Goal: Task Accomplishment & Management: Use online tool/utility

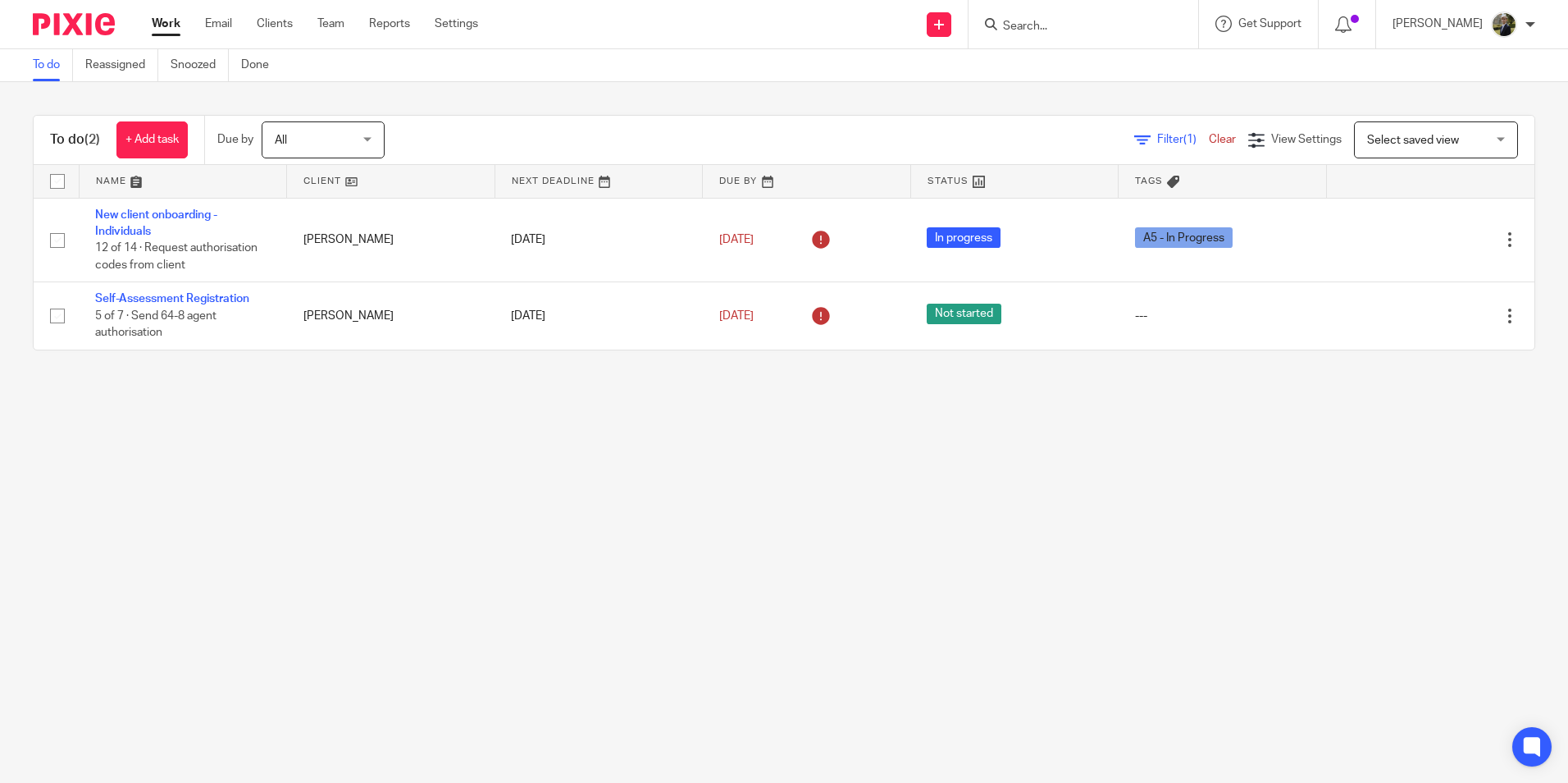
click at [1075, 24] on input "Search" at bounding box center [1074, 26] width 147 height 15
type input "patchwork"
click at [1100, 65] on link at bounding box center [1137, 70] width 277 height 38
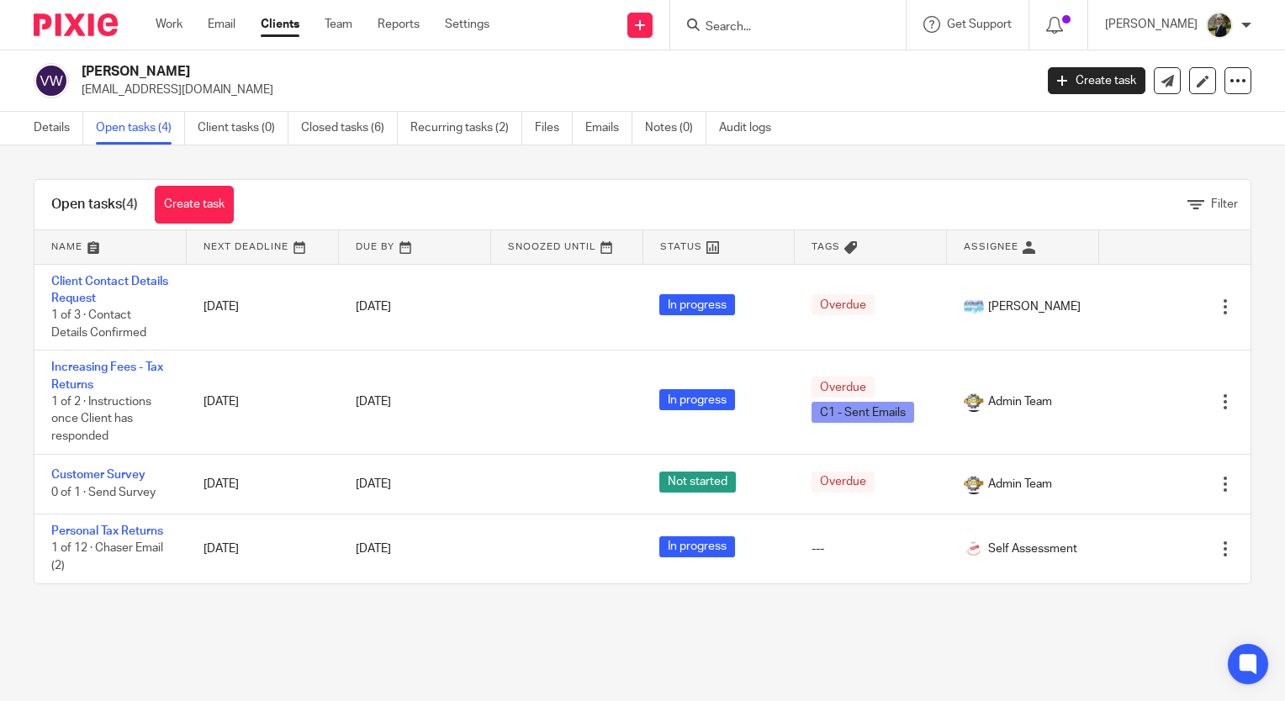
click at [769, 21] on input "Search" at bounding box center [779, 27] width 151 height 15
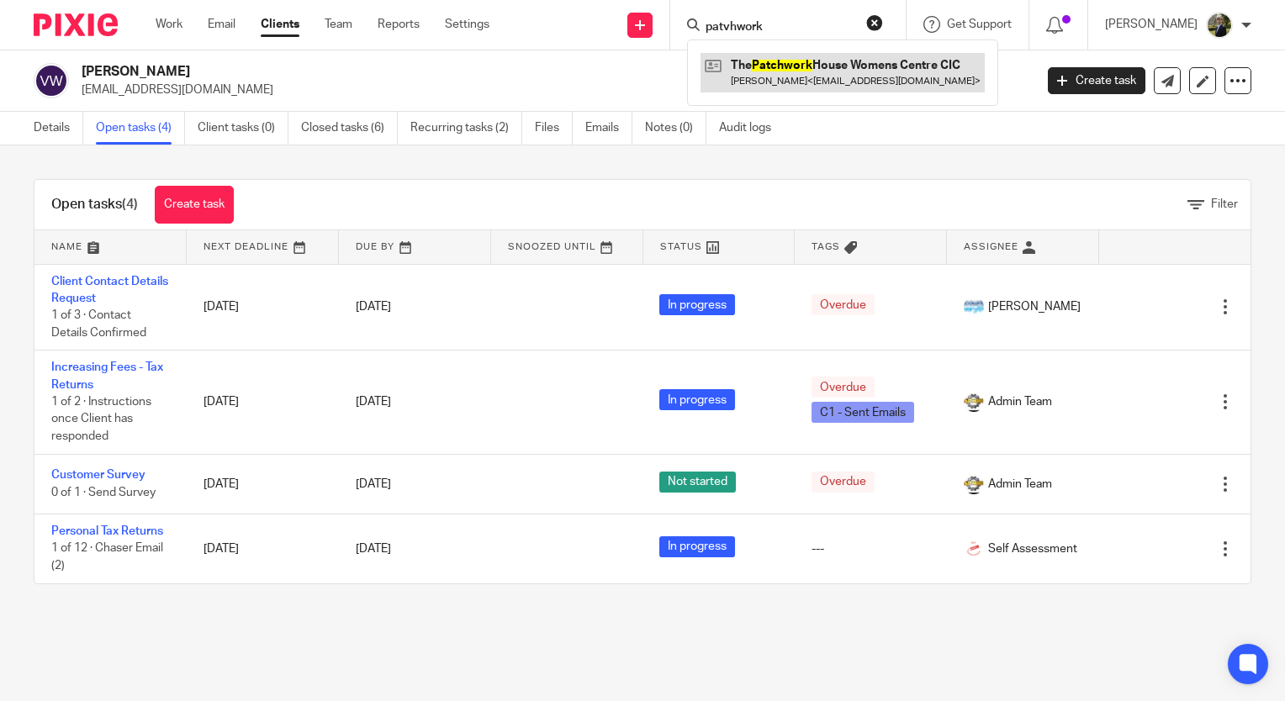
type input "patvhwork"
click at [823, 78] on link at bounding box center [842, 72] width 284 height 39
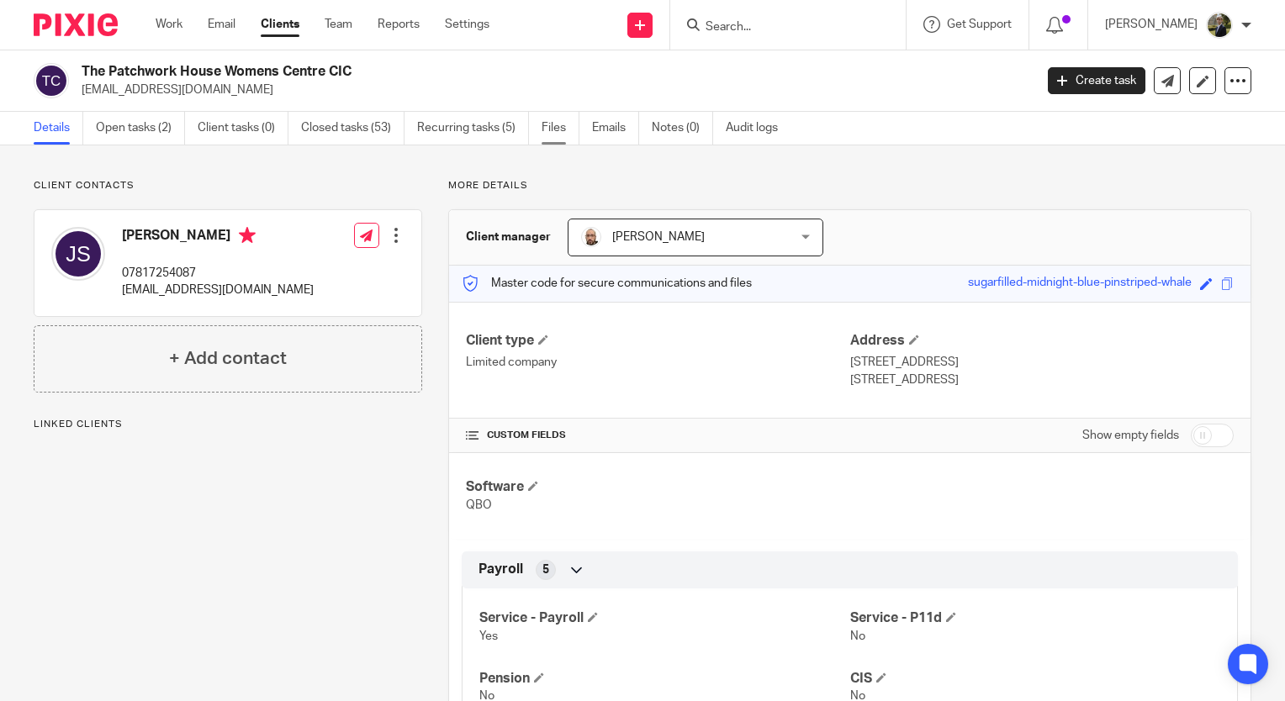
click at [546, 133] on link "Files" at bounding box center [560, 128] width 38 height 33
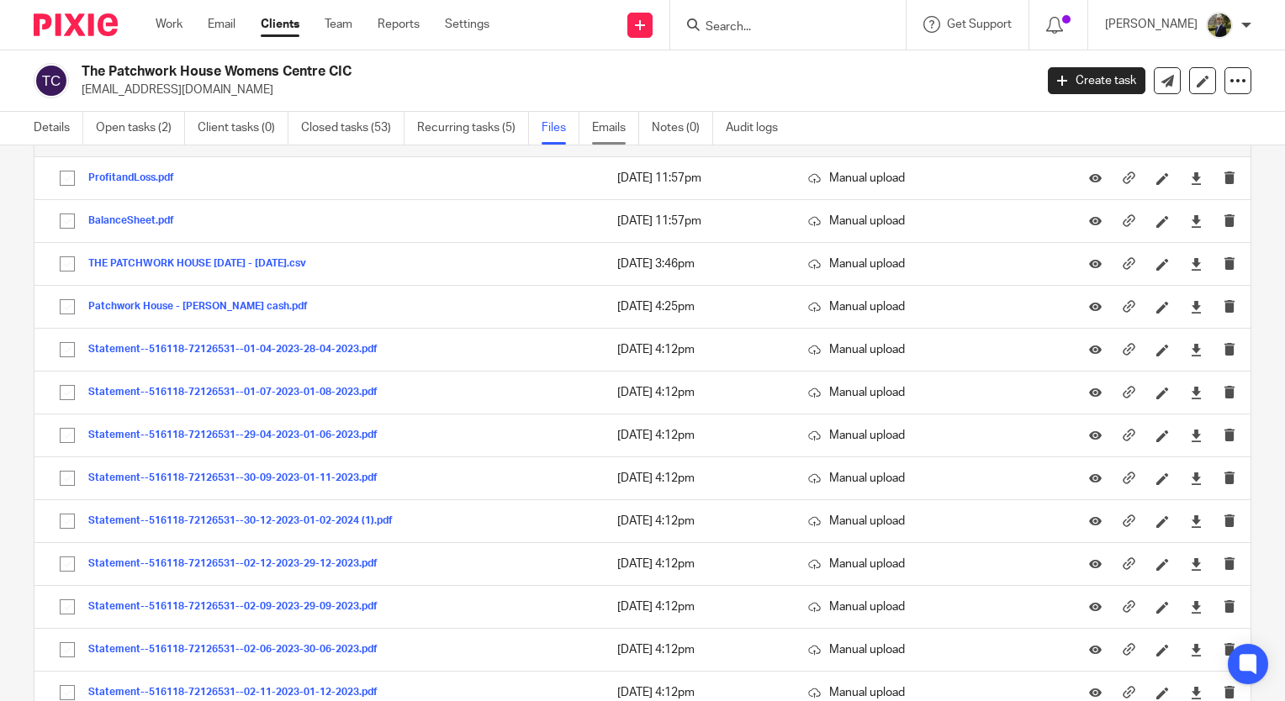
scroll to position [1597, 0]
click at [45, 121] on link "Details" at bounding box center [59, 128] width 50 height 33
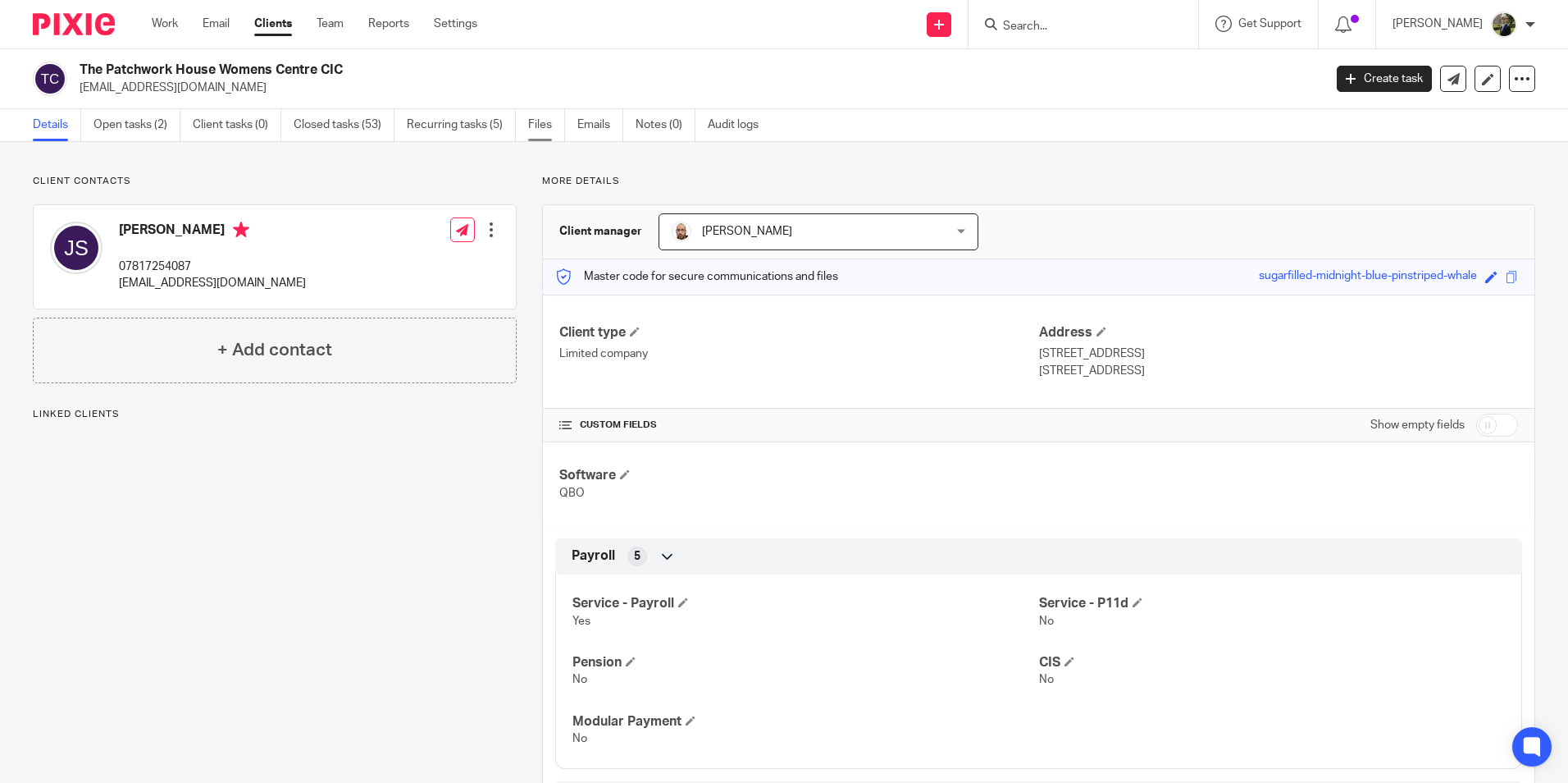
click at [540, 137] on link "Files" at bounding box center [546, 125] width 37 height 32
click at [541, 137] on link "Files" at bounding box center [546, 125] width 37 height 32
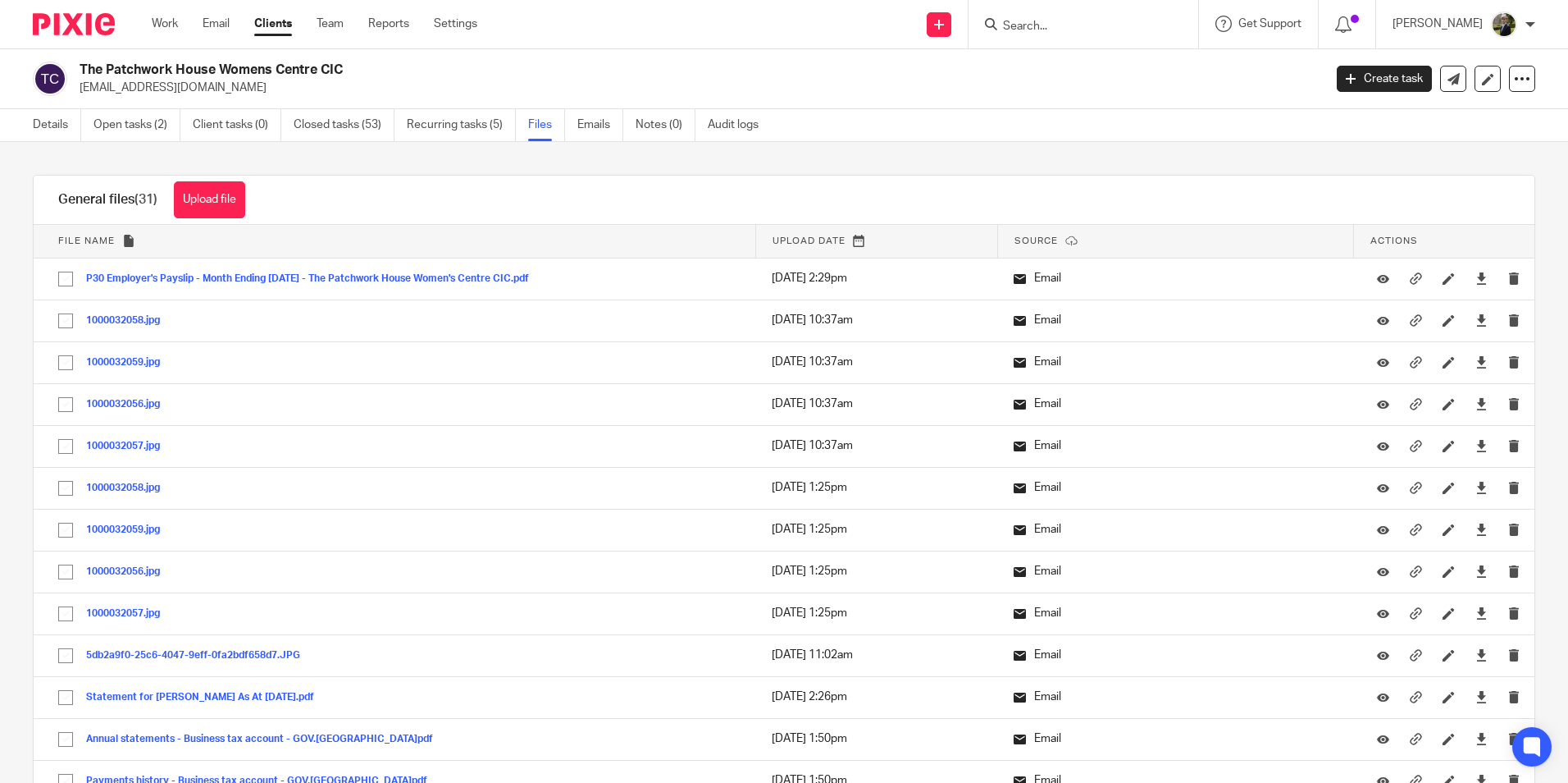
click at [206, 188] on button "Upload file" at bounding box center [209, 200] width 71 height 37
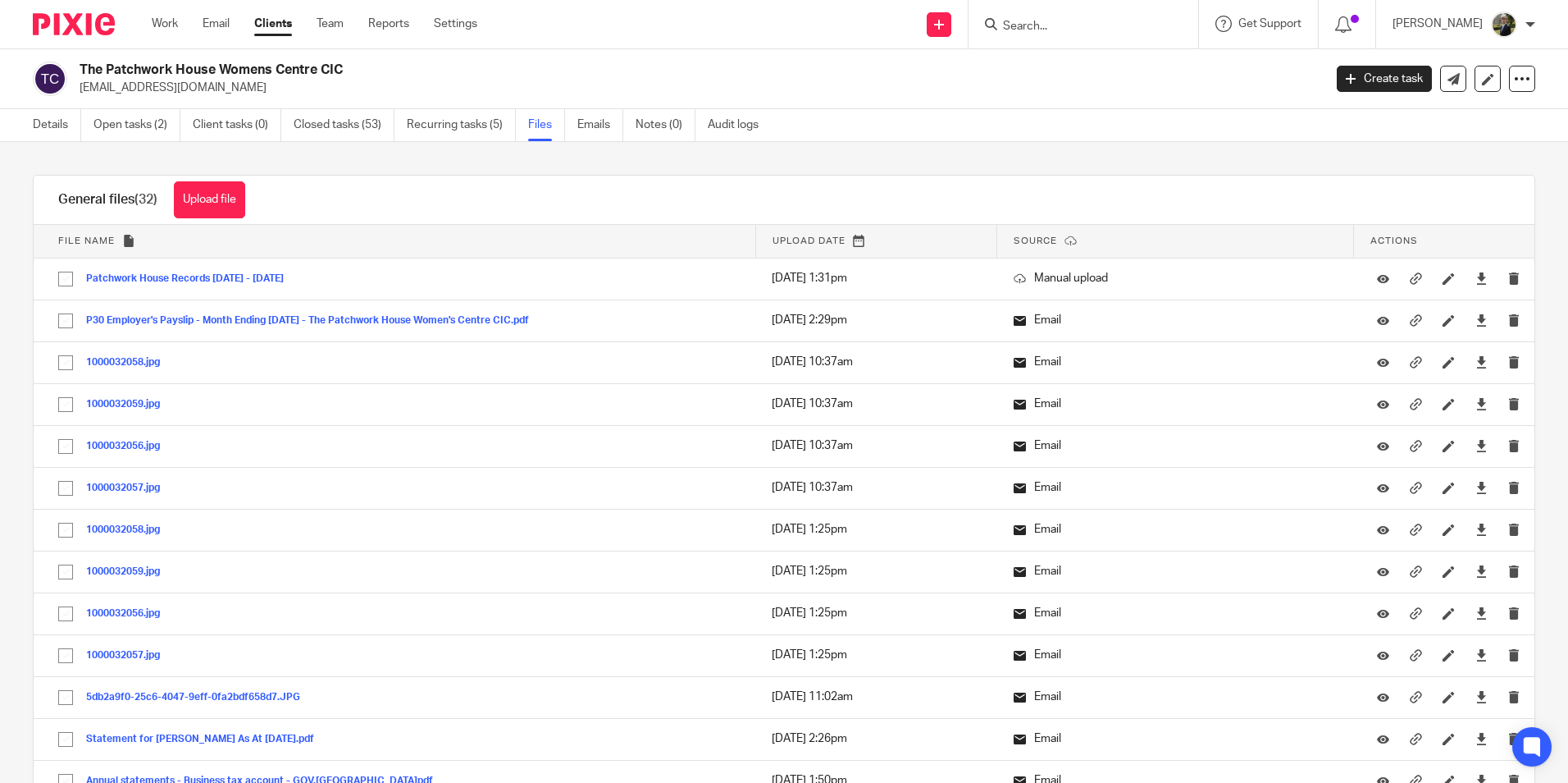
click at [86, 23] on img at bounding box center [74, 23] width 82 height 22
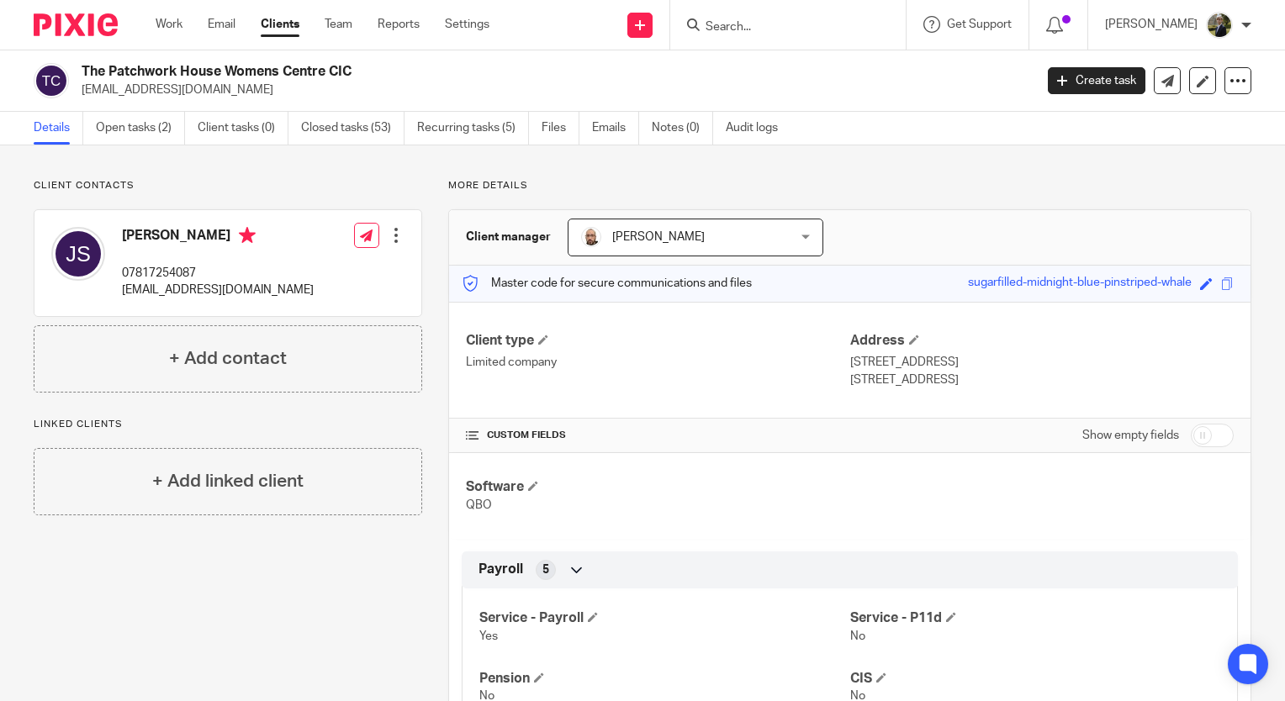
click at [740, 24] on input "Search" at bounding box center [779, 27] width 151 height 15
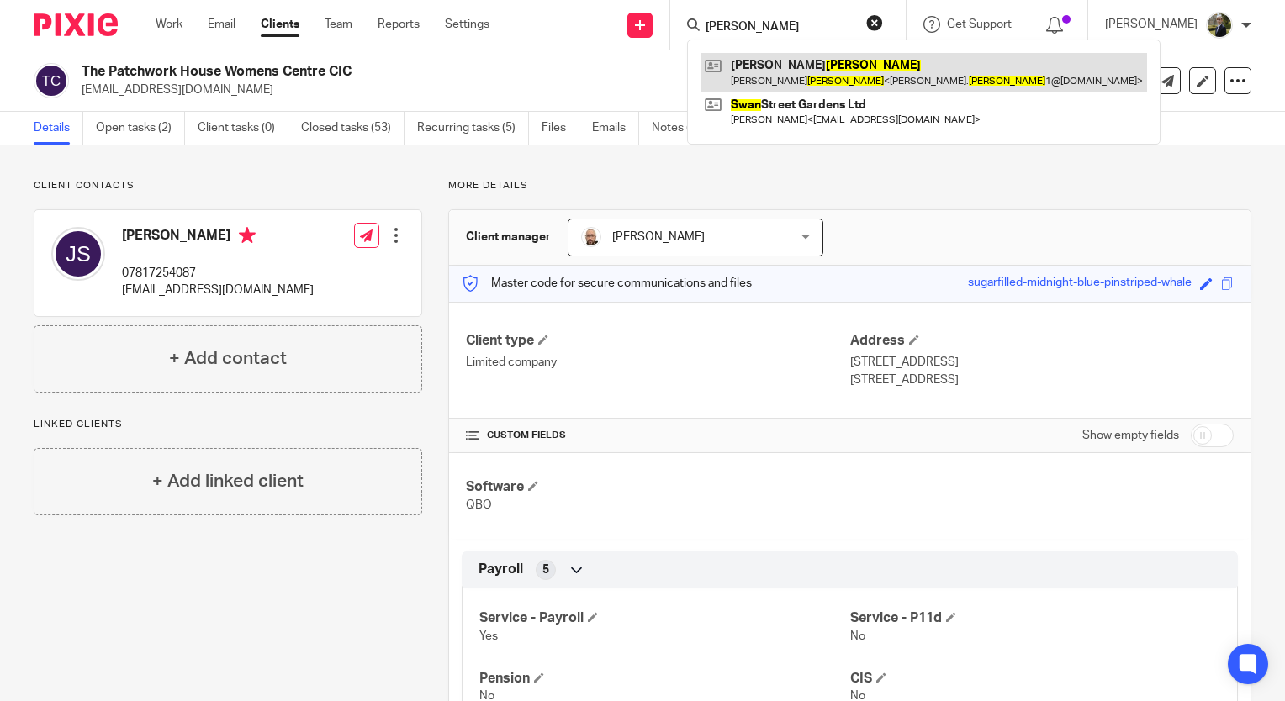
type input "[PERSON_NAME]"
click at [770, 74] on link at bounding box center [923, 72] width 446 height 39
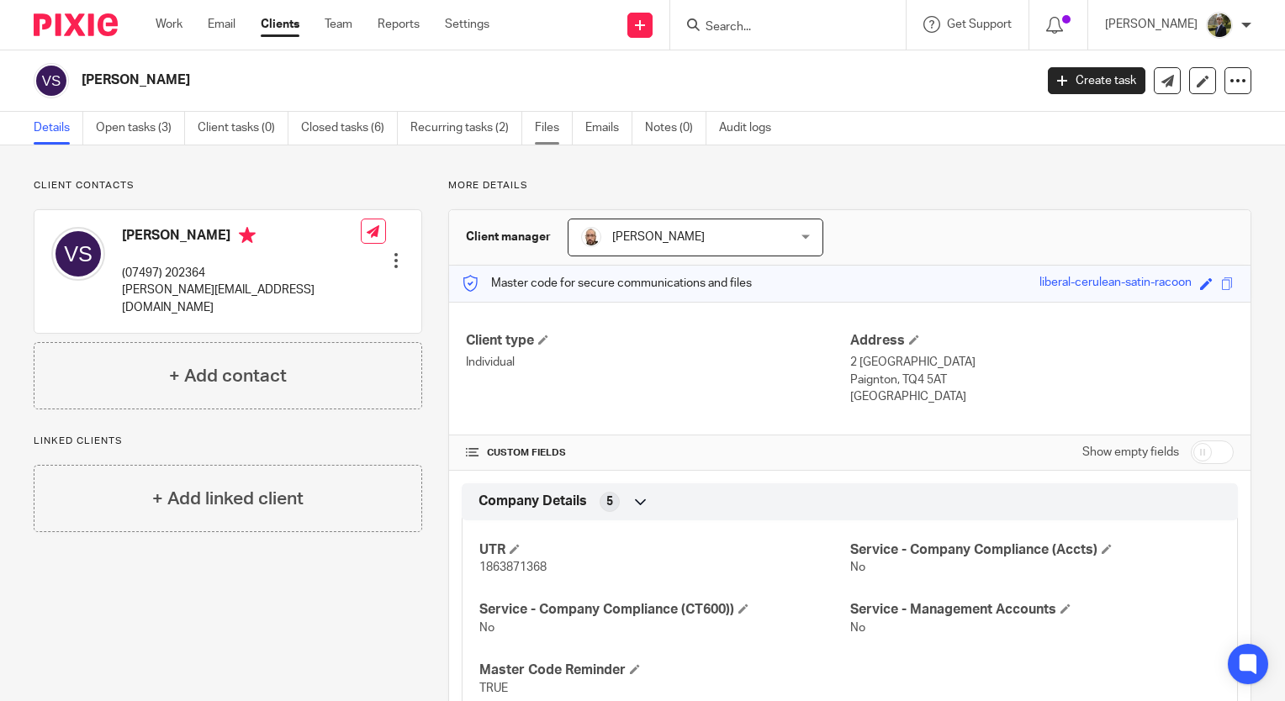
click at [554, 129] on link "Files" at bounding box center [554, 128] width 38 height 33
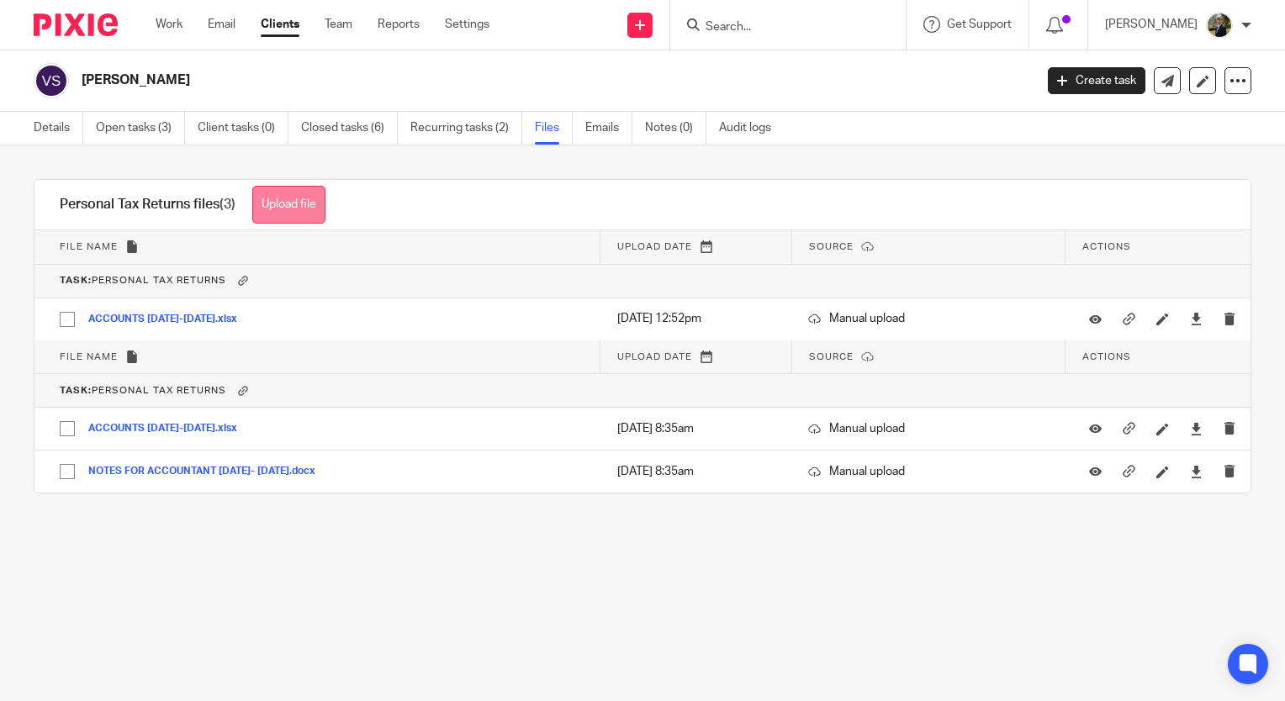
click at [296, 201] on button "Upload file" at bounding box center [288, 205] width 73 height 38
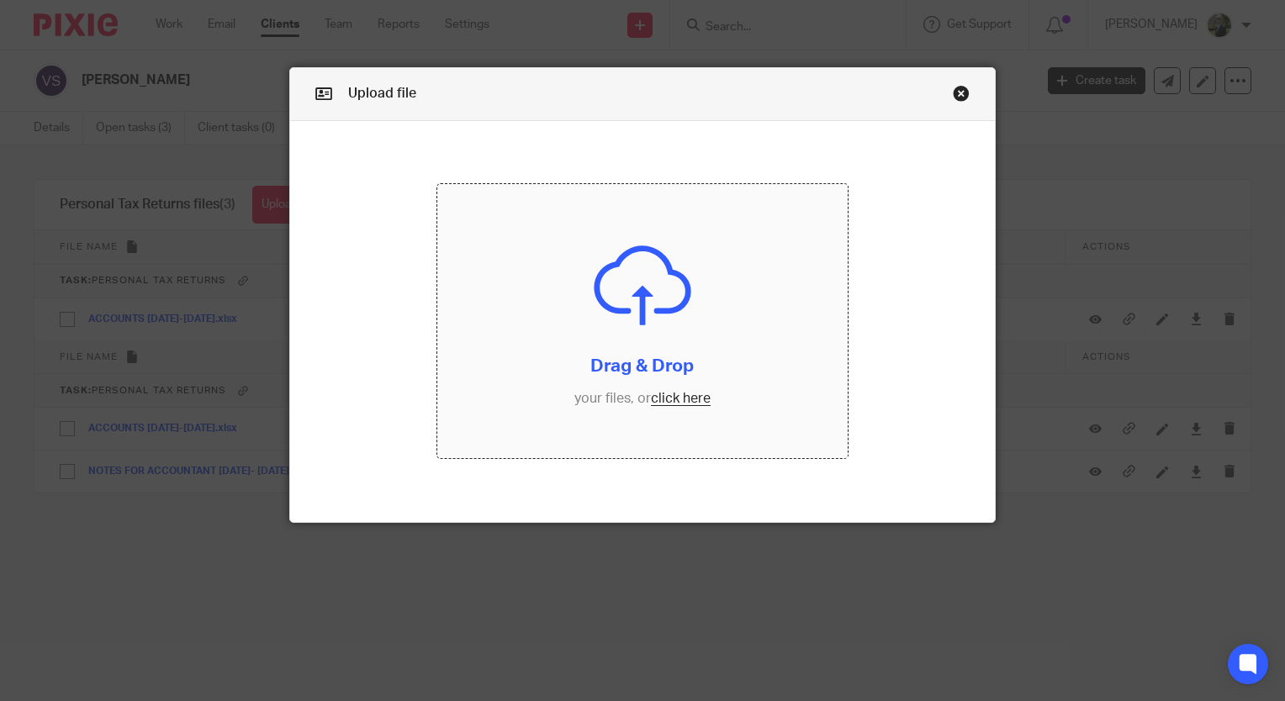
click at [543, 244] on input "file" at bounding box center [641, 321] width 409 height 274
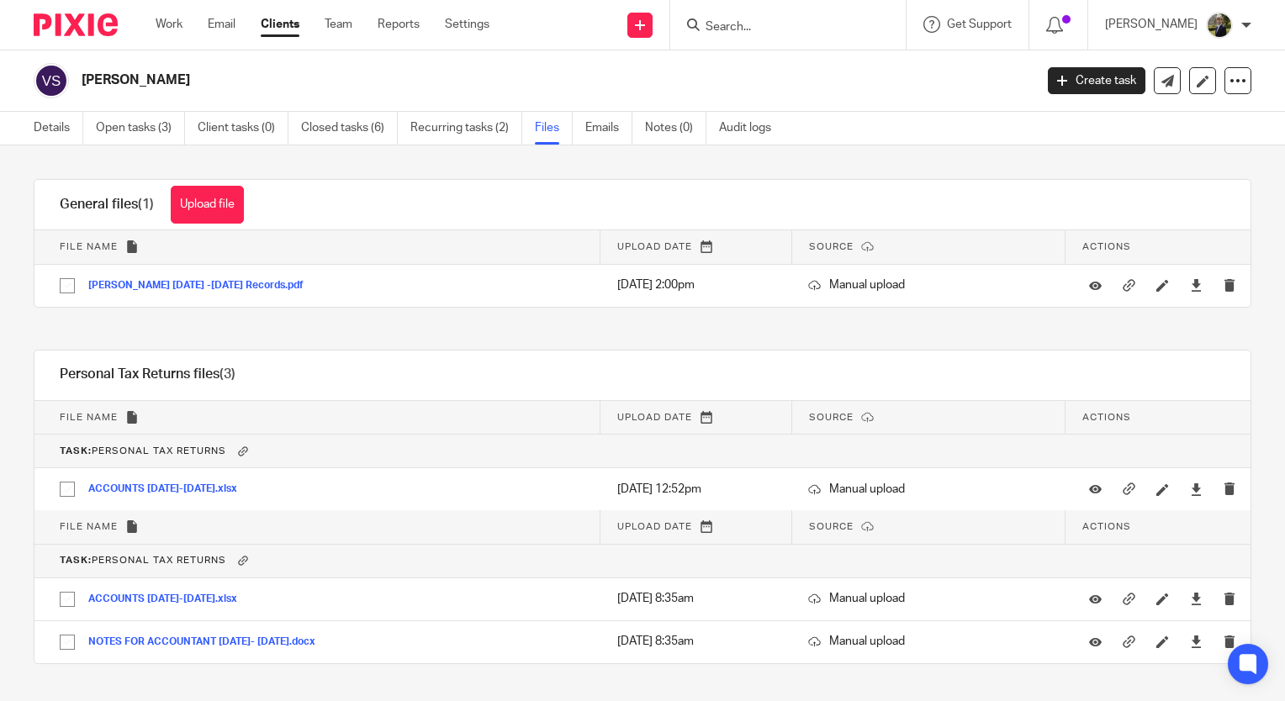
click at [797, 33] on input "Search" at bounding box center [779, 27] width 151 height 15
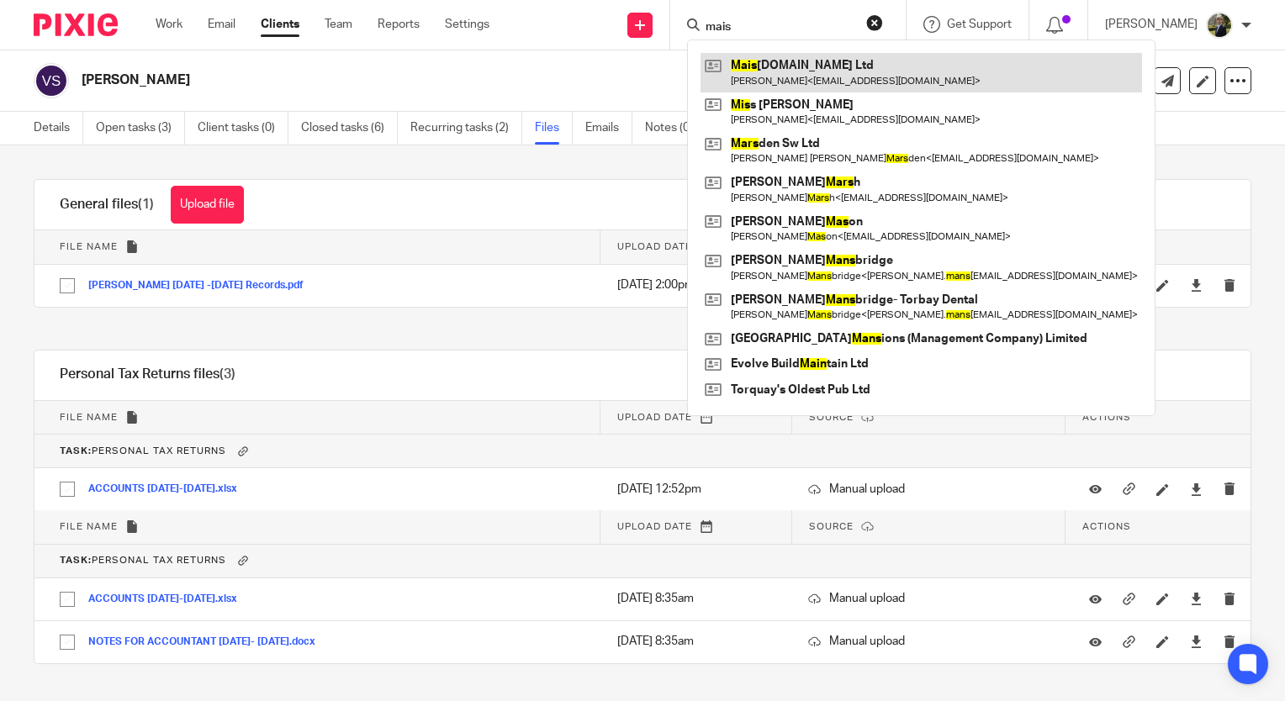
type input "mais"
click at [813, 69] on link at bounding box center [920, 72] width 441 height 39
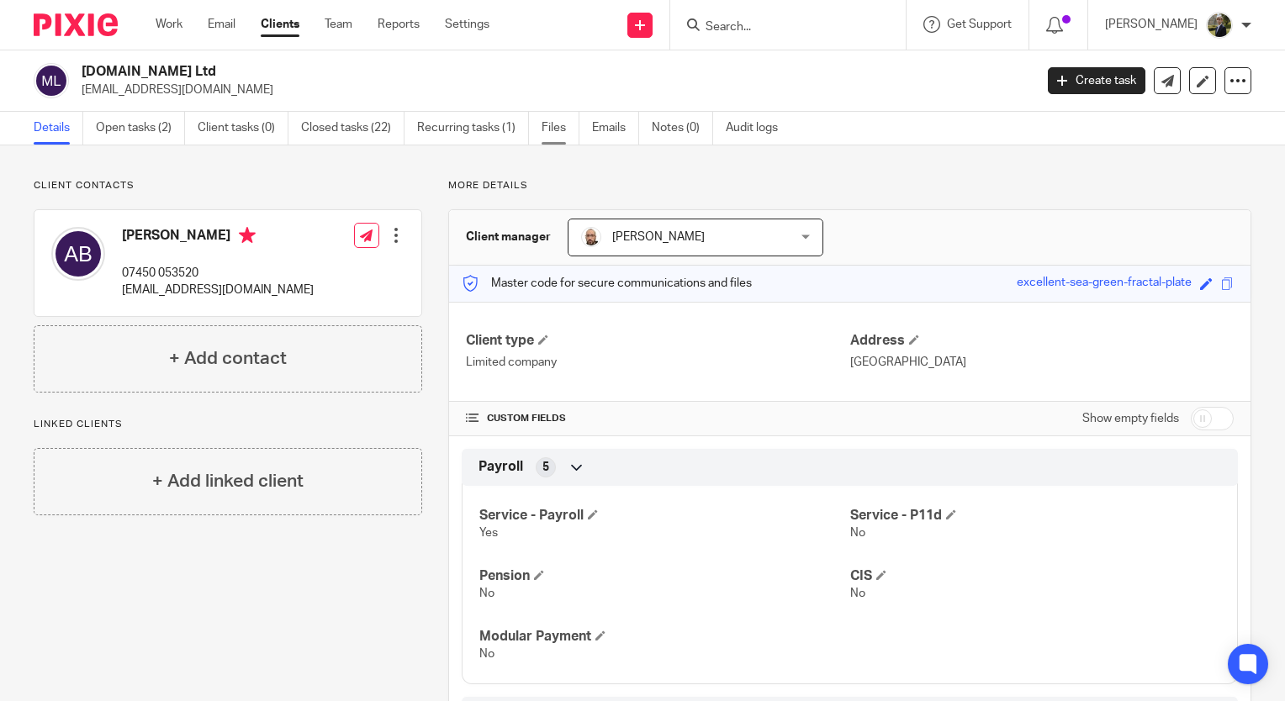
click at [565, 135] on link "Files" at bounding box center [560, 128] width 38 height 33
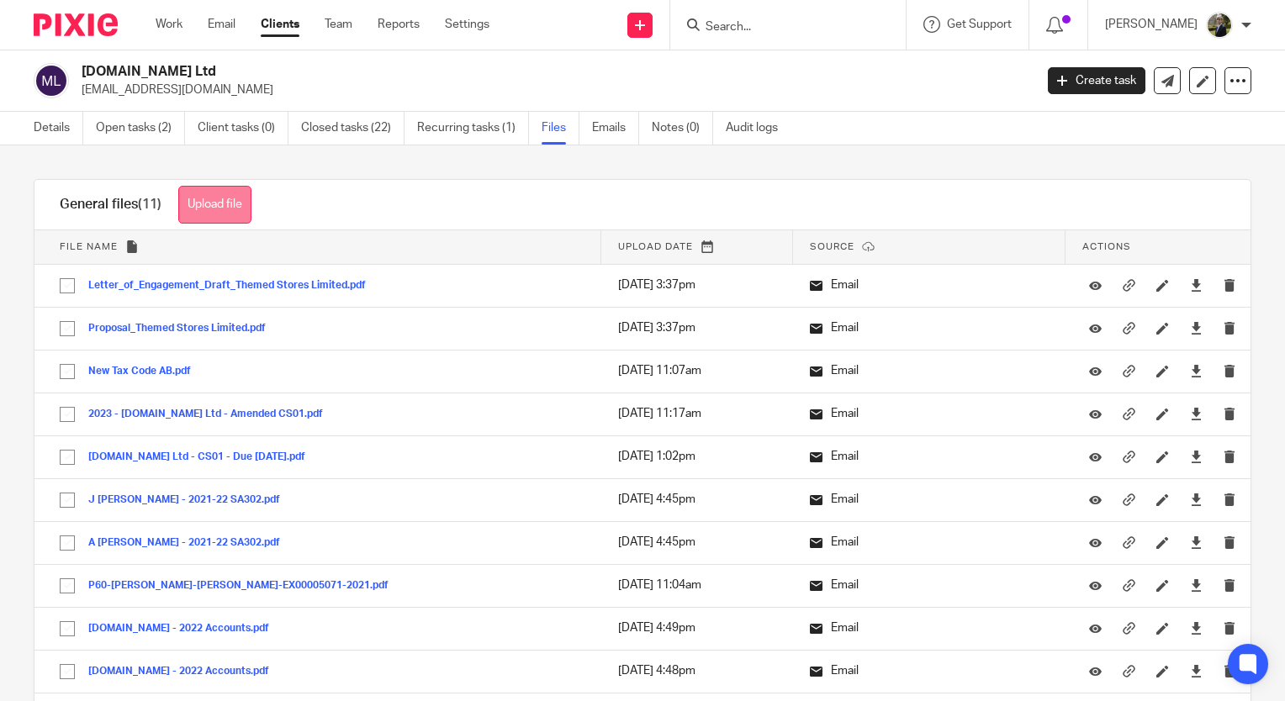
click at [208, 203] on button "Upload file" at bounding box center [214, 205] width 73 height 38
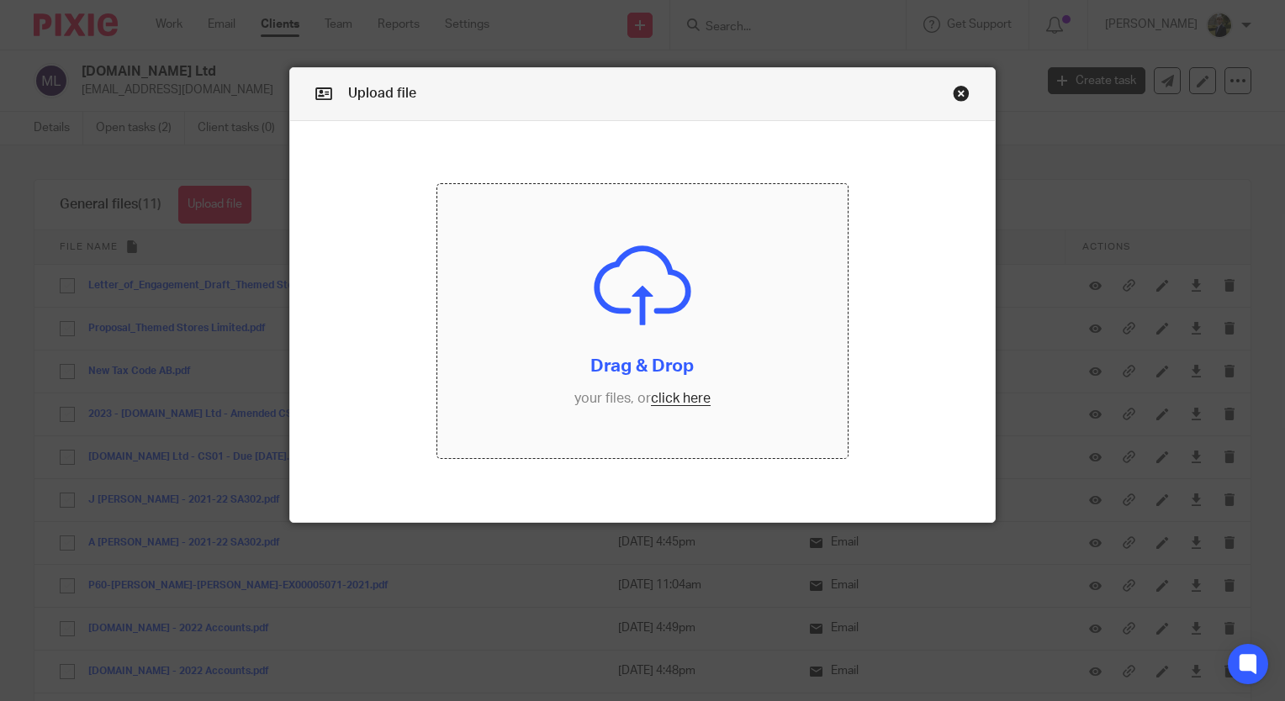
click at [515, 251] on input "file" at bounding box center [641, 321] width 409 height 274
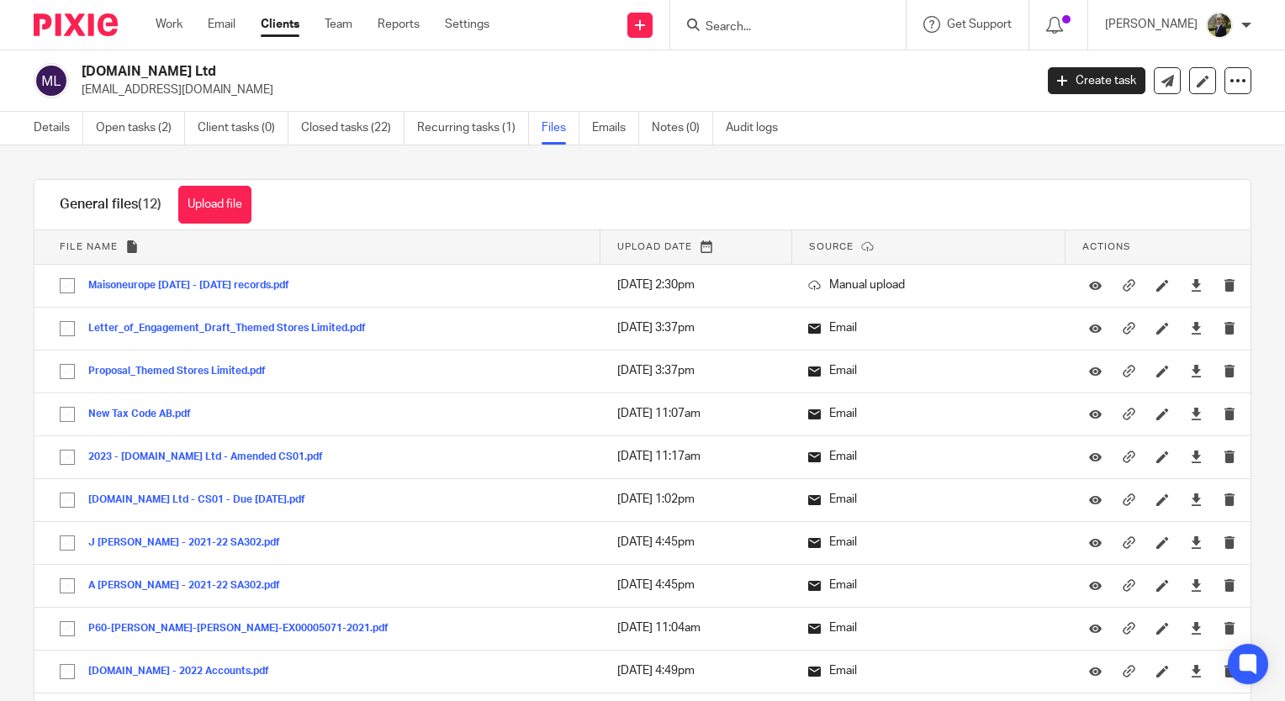
click at [77, 27] on img at bounding box center [76, 24] width 84 height 23
